Goal: Navigation & Orientation: Find specific page/section

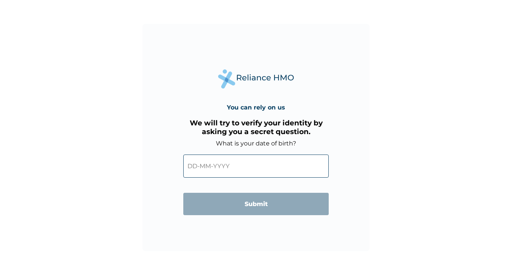
click at [253, 165] on input "text" at bounding box center [256, 166] width 146 height 23
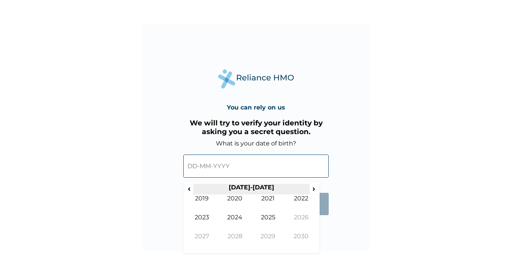
click at [240, 190] on th "2020-2029" at bounding box center [251, 189] width 116 height 11
click at [191, 192] on span "‹" at bounding box center [189, 188] width 8 height 9
click at [193, 190] on span "‹" at bounding box center [189, 188] width 8 height 9
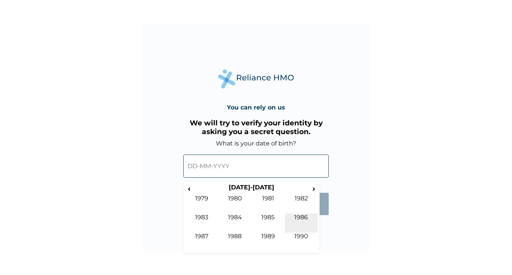
click at [303, 218] on td "1986" at bounding box center [301, 223] width 33 height 19
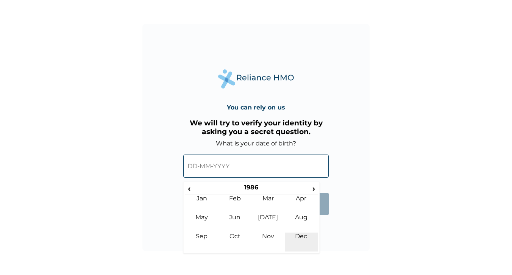
click at [302, 235] on td "Dec" at bounding box center [301, 242] width 33 height 19
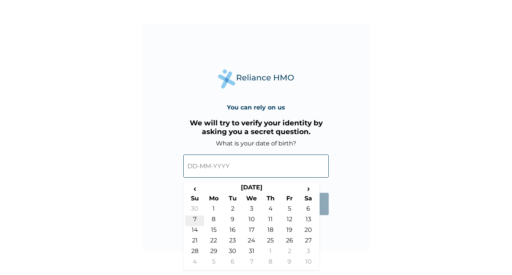
click at [199, 219] on td "7" at bounding box center [194, 221] width 19 height 11
type input "07-12-1986"
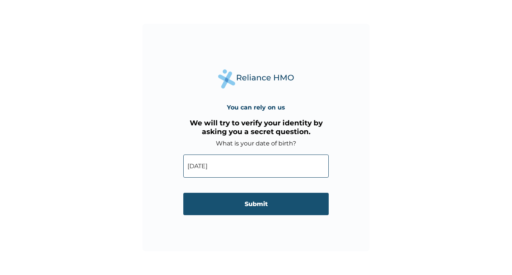
click at [260, 201] on input "Submit" at bounding box center [256, 204] width 146 height 22
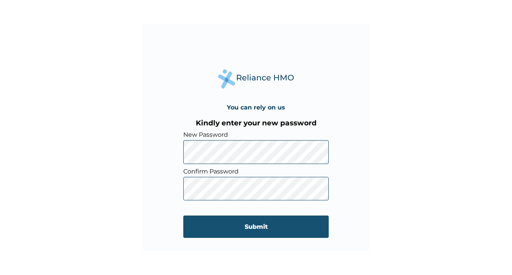
click at [204, 230] on input "Submit" at bounding box center [256, 227] width 146 height 22
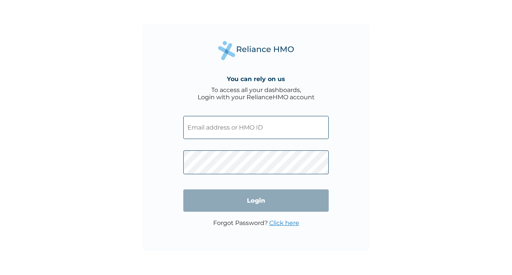
type input "akeem@connexxiongroup.com"
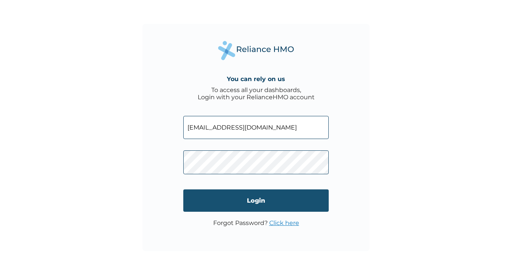
click at [259, 201] on input "Login" at bounding box center [256, 201] width 146 height 22
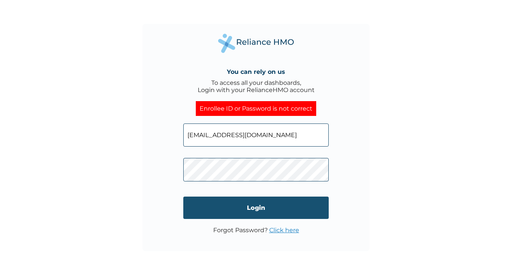
click at [210, 209] on input "Login" at bounding box center [256, 208] width 146 height 22
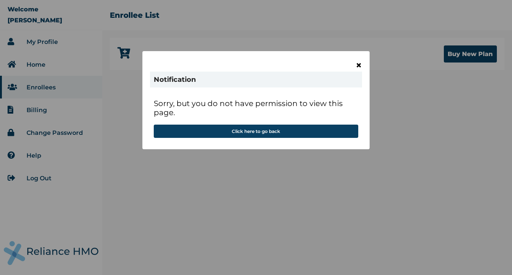
click at [359, 64] on span "×" at bounding box center [359, 65] width 6 height 13
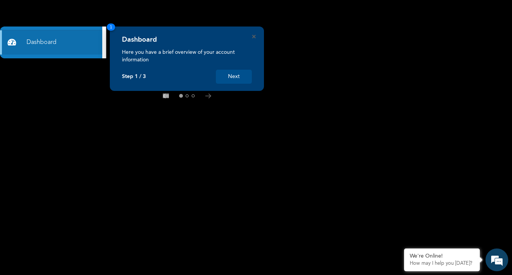
click at [233, 76] on button "Next" at bounding box center [234, 77] width 36 height 14
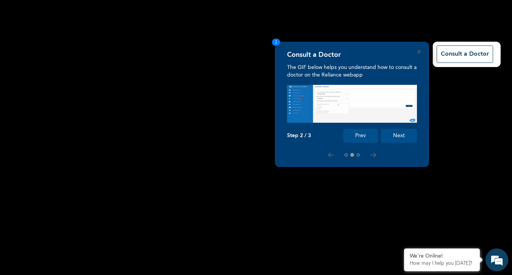
click at [395, 136] on button "Next" at bounding box center [399, 136] width 36 height 14
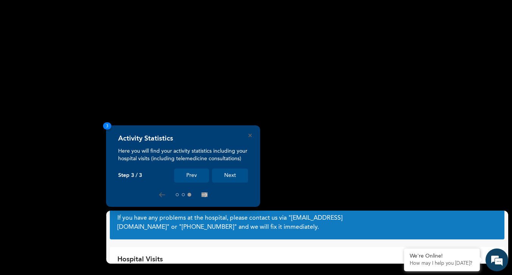
scroll to position [33, 0]
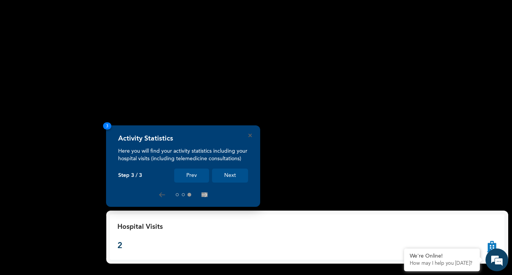
click at [226, 174] on button "Next" at bounding box center [230, 176] width 36 height 14
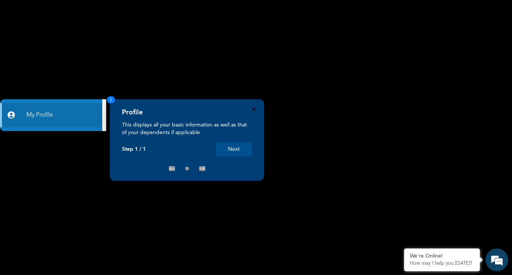
click at [255, 111] on icon "Close" at bounding box center [253, 109] width 3 height 3
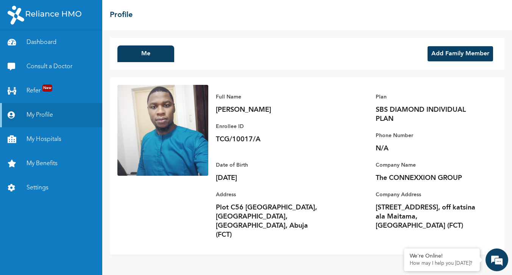
click at [456, 49] on button "Add Family Member" at bounding box center [461, 53] width 66 height 15
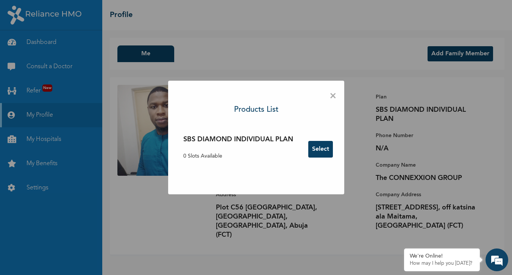
click at [335, 97] on span "×" at bounding box center [333, 96] width 7 height 16
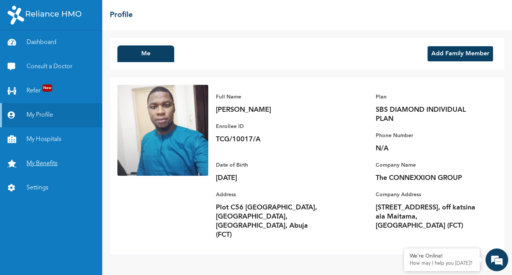
click at [47, 165] on link "My Benefits" at bounding box center [51, 164] width 102 height 24
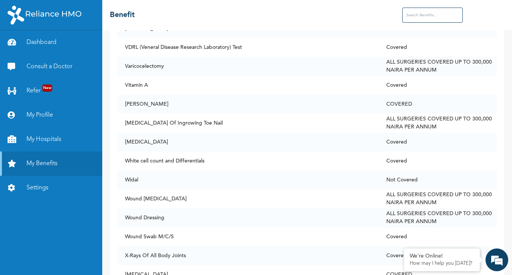
scroll to position [5800, 0]
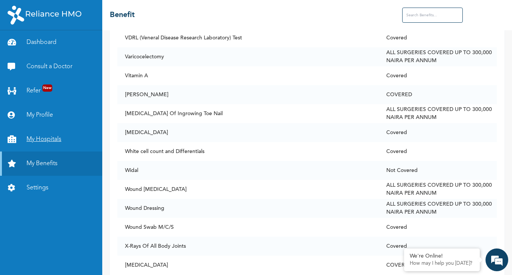
click at [42, 138] on link "My Hospitals" at bounding box center [51, 139] width 102 height 24
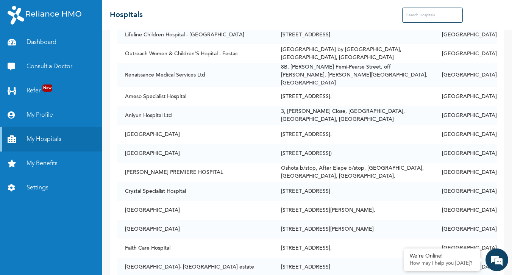
scroll to position [273, 0]
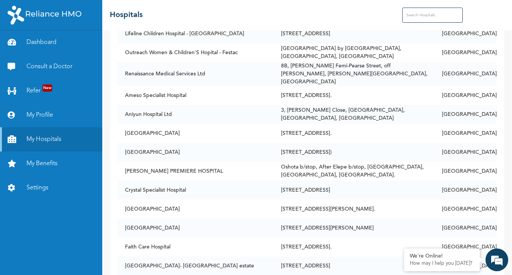
click at [433, 13] on input "text" at bounding box center [433, 15] width 61 height 15
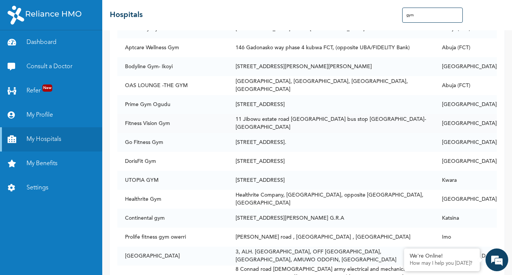
scroll to position [456, 0]
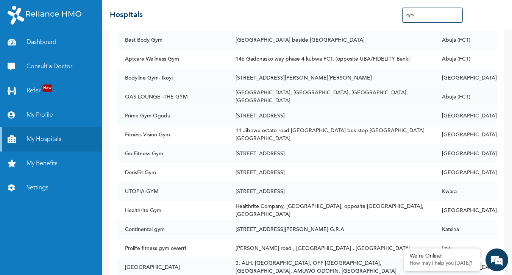
drag, startPoint x: 372, startPoint y: 90, endPoint x: 363, endPoint y: 90, distance: 9.1
click at [363, 90] on td "[GEOGRAPHIC_DATA], [GEOGRAPHIC_DATA], [GEOGRAPHIC_DATA], [GEOGRAPHIC_DATA]" at bounding box center [331, 97] width 207 height 19
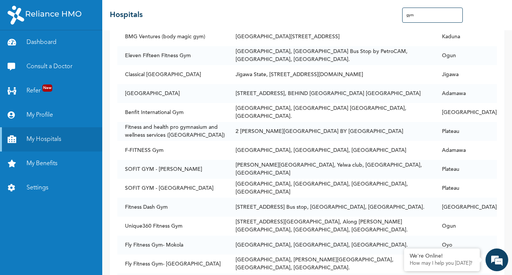
scroll to position [2155, 0]
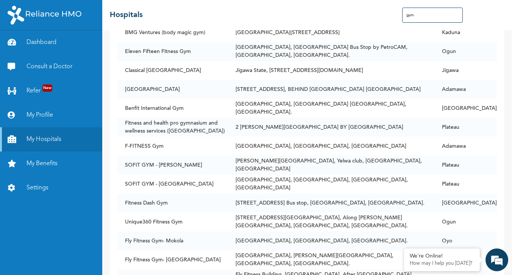
click at [434, 17] on input "gym" at bounding box center [433, 15] width 61 height 15
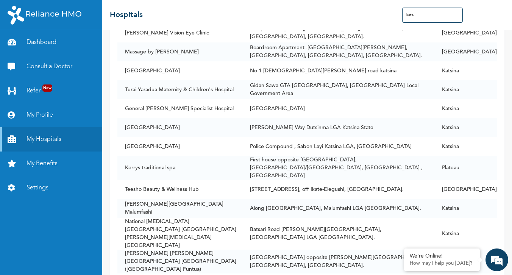
scroll to position [0, 0]
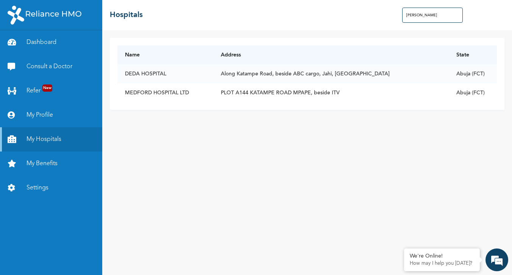
type input "katamp"
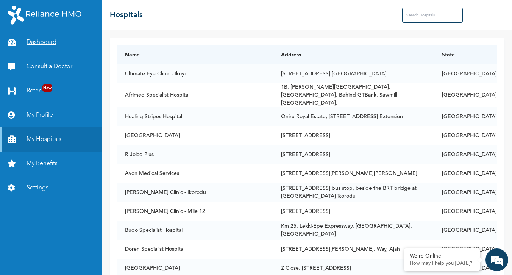
click at [45, 44] on link "Dashboard" at bounding box center [51, 42] width 102 height 24
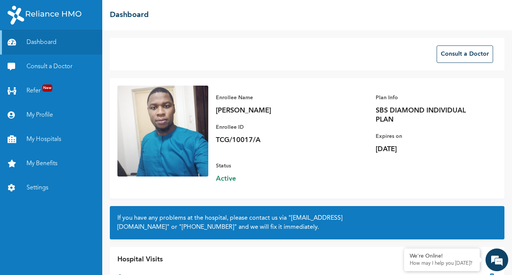
scroll to position [33, 0]
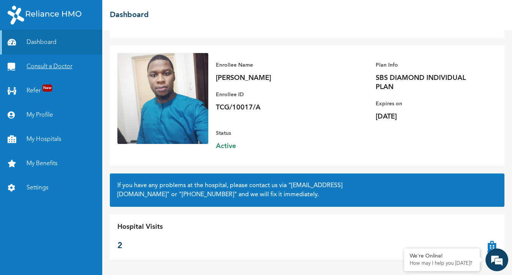
click at [43, 66] on link "Consult a Doctor" at bounding box center [51, 67] width 102 height 24
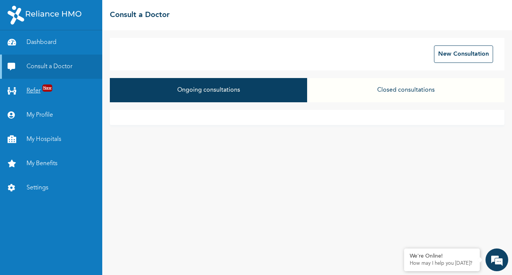
click at [36, 92] on link "Refer New" at bounding box center [51, 91] width 102 height 24
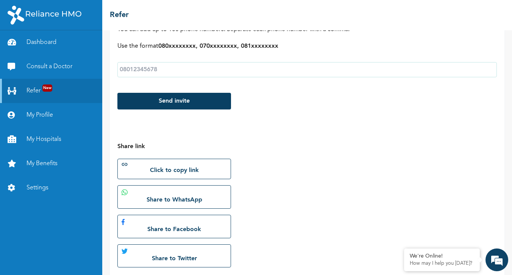
scroll to position [158, 0]
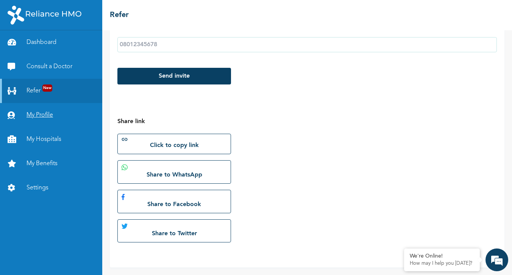
click at [40, 116] on link "My Profile" at bounding box center [51, 115] width 102 height 24
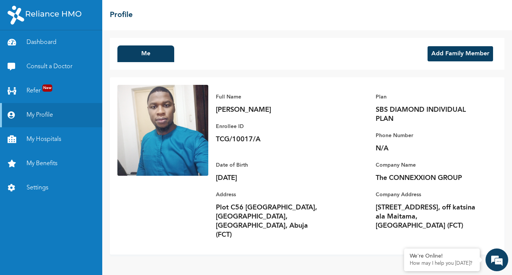
click at [215, 20] on div "☰ Profile" at bounding box center [307, 15] width 410 height 30
